Goal: Navigation & Orientation: Find specific page/section

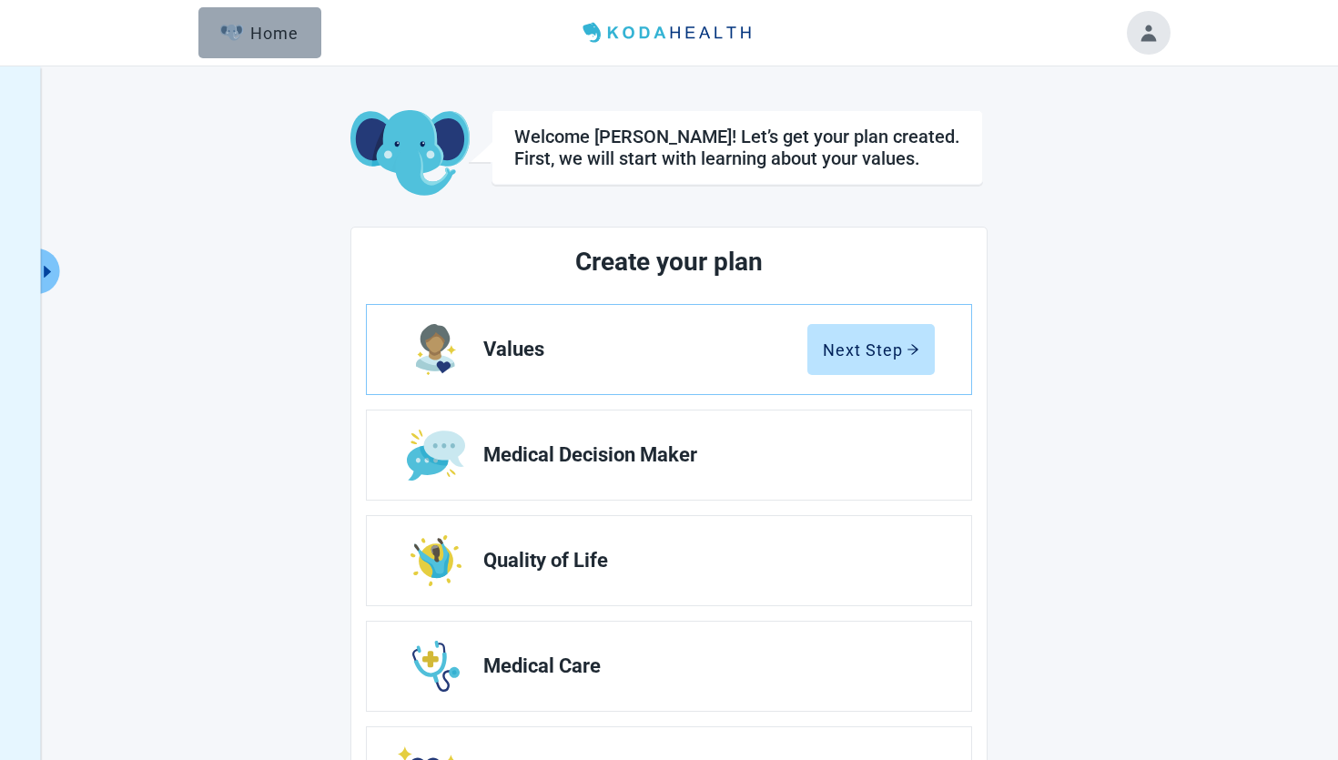
click at [276, 24] on div "Home" at bounding box center [259, 33] width 78 height 18
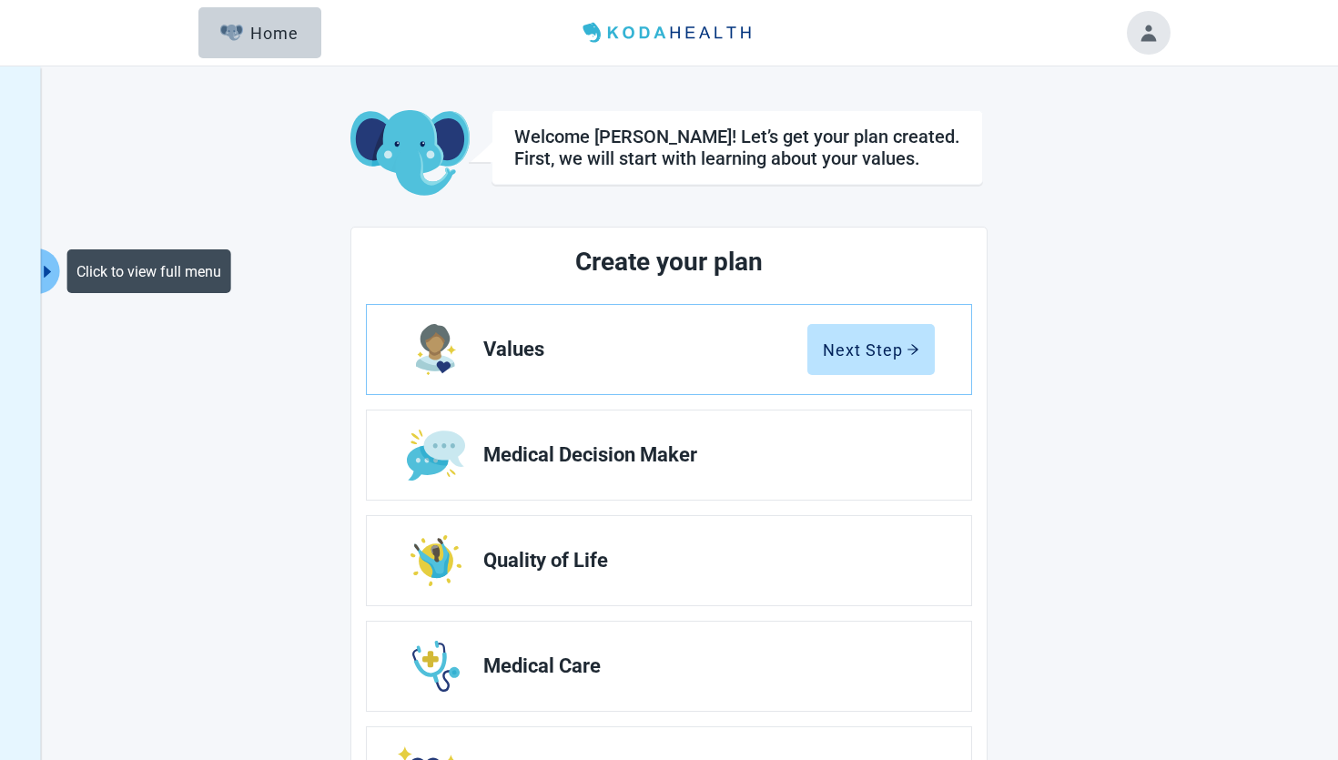
click at [45, 269] on icon "caret-right" at bounding box center [47, 272] width 7 height 12
